Goal: Task Accomplishment & Management: Use online tool/utility

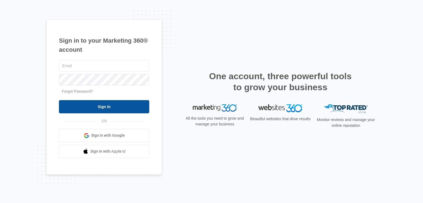
type input "[EMAIL_ADDRESS][DOMAIN_NAME]"
click at [132, 105] on input "Sign In" at bounding box center [104, 106] width 90 height 13
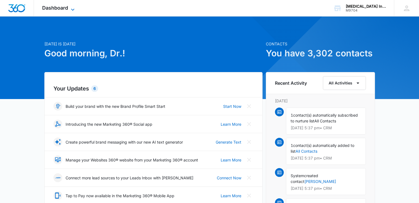
click at [71, 9] on icon at bounding box center [72, 9] width 7 height 7
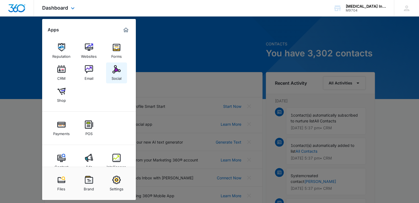
click at [115, 67] on img at bounding box center [116, 69] width 8 height 8
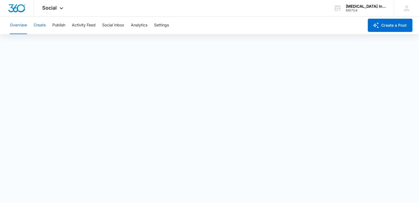
click at [42, 26] on button "Create" at bounding box center [40, 26] width 12 height 18
